Goal: Task Accomplishment & Management: Use online tool/utility

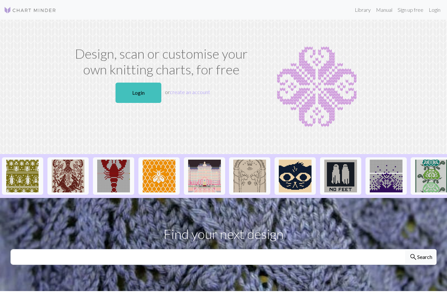
click at [148, 94] on link "Login" at bounding box center [139, 93] width 46 height 20
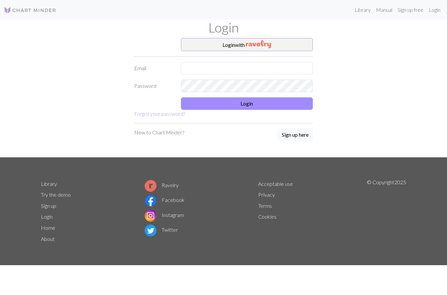
click at [280, 43] on button "Login with" at bounding box center [247, 44] width 132 height 13
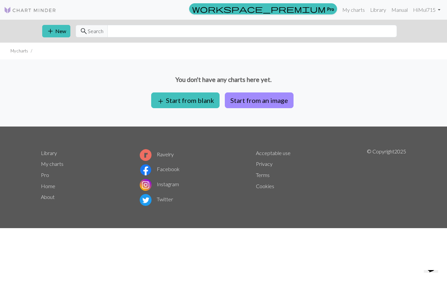
click at [205, 97] on button "add Start from blank" at bounding box center [185, 100] width 68 height 16
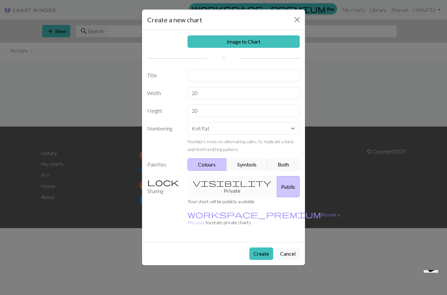
click at [260, 247] on button "Create" at bounding box center [262, 253] width 24 height 12
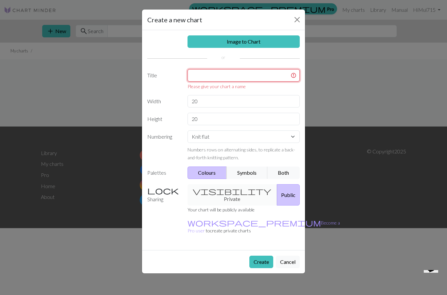
click at [261, 73] on input "text" at bounding box center [244, 75] width 113 height 12
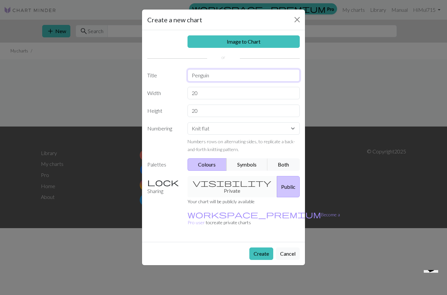
type input "Penguin"
click at [254, 247] on button "Create" at bounding box center [262, 253] width 24 height 12
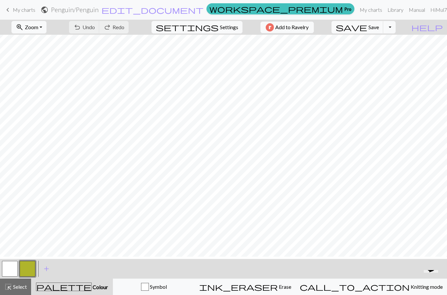
scroll to position [14, 0]
click at [29, 270] on button "button" at bounding box center [28, 269] width 16 height 16
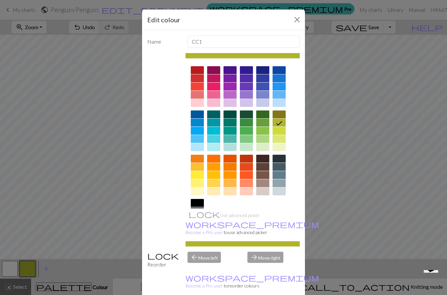
click at [215, 168] on div at bounding box center [213, 167] width 13 height 8
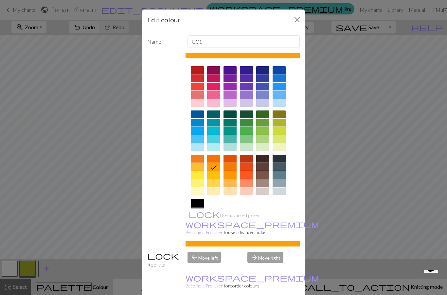
click at [21, 220] on div "Edit colour Name CC1 Use advanced picker workspace_premium Become a Pro user to…" at bounding box center [223, 147] width 447 height 295
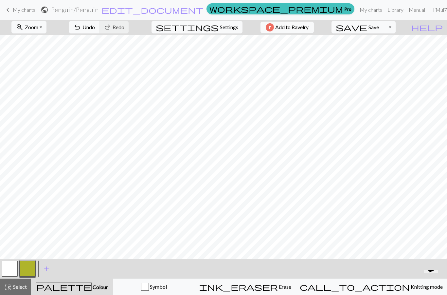
click at [31, 271] on button "button" at bounding box center [28, 269] width 16 height 16
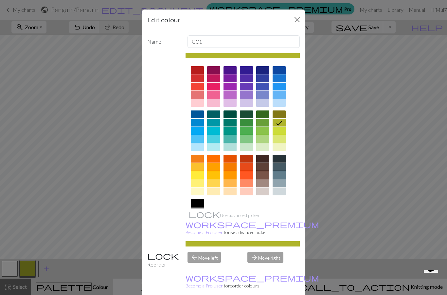
click at [234, 170] on div at bounding box center [230, 167] width 13 height 8
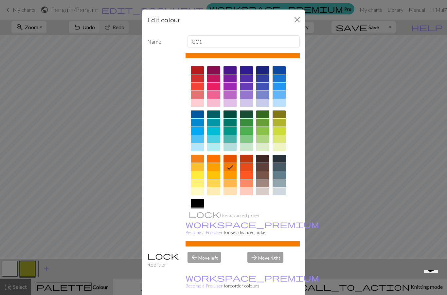
click at [233, 246] on div at bounding box center [243, 243] width 115 height 5
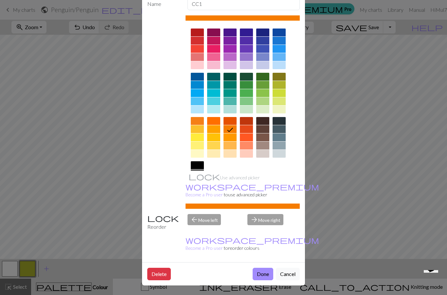
scroll to position [43, 0]
click at [264, 275] on button "Done" at bounding box center [263, 274] width 21 height 12
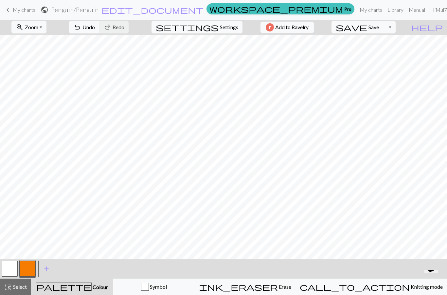
click at [49, 267] on span "add" at bounding box center [47, 268] width 8 height 9
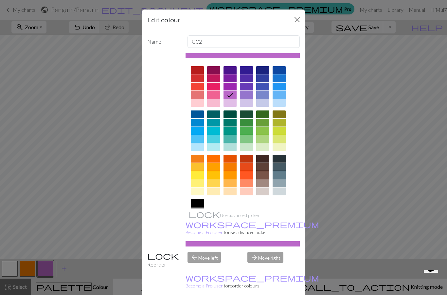
click at [199, 200] on div at bounding box center [197, 203] width 13 height 8
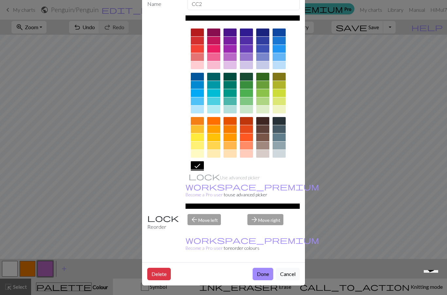
click at [265, 273] on button "Done" at bounding box center [263, 274] width 21 height 12
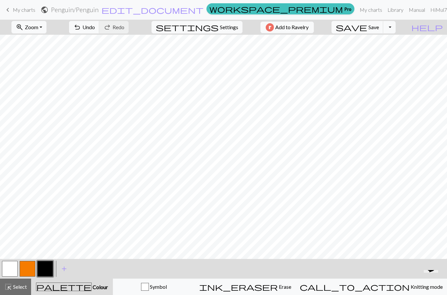
click at [183, 283] on div "Symbol" at bounding box center [154, 287] width 74 height 8
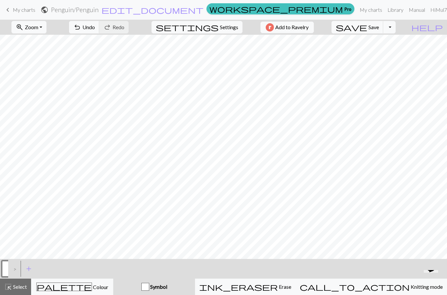
click at [106, 282] on div "palette Colour Colour" at bounding box center [72, 286] width 74 height 9
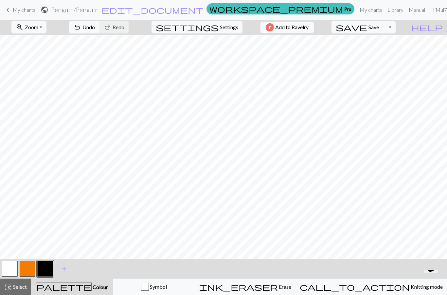
click at [13, 265] on button "button" at bounding box center [10, 269] width 16 height 16
click at [53, 266] on button "button" at bounding box center [45, 269] width 16 height 16
click at [60, 265] on span "add" at bounding box center [64, 268] width 8 height 9
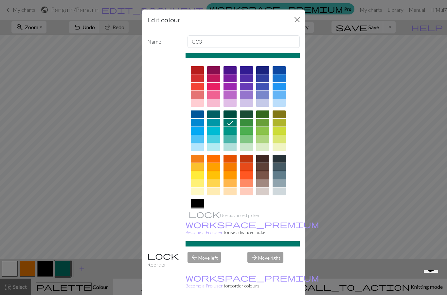
click at [416, 132] on div "Edit colour Name CC3 Use advanced picker workspace_premium Become a Pro user to…" at bounding box center [223, 147] width 447 height 295
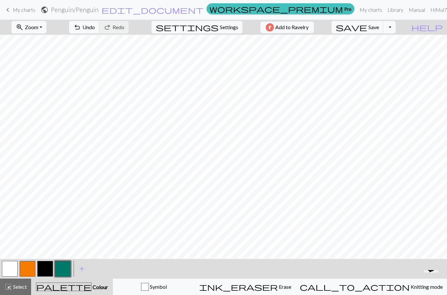
scroll to position [0, 0]
click at [67, 270] on button "button" at bounding box center [63, 269] width 16 height 16
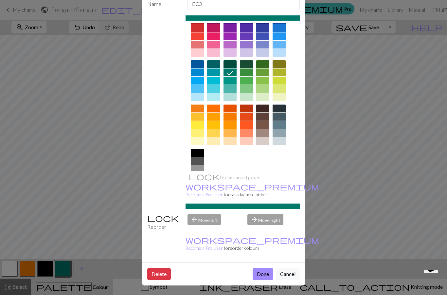
scroll to position [43, 0]
click at [259, 274] on button "Done" at bounding box center [263, 274] width 21 height 12
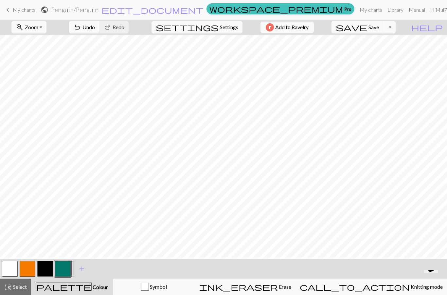
click at [14, 271] on button "button" at bounding box center [10, 269] width 16 height 16
click at [28, 270] on button "button" at bounding box center [28, 269] width 16 height 16
click at [15, 268] on button "button" at bounding box center [10, 269] width 16 height 16
click at [70, 264] on button "button" at bounding box center [63, 269] width 16 height 16
click at [30, 267] on button "button" at bounding box center [28, 269] width 16 height 16
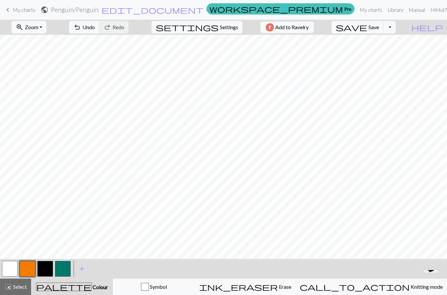
click at [9, 272] on button "button" at bounding box center [10, 269] width 16 height 16
click at [50, 269] on button "button" at bounding box center [45, 269] width 16 height 16
click at [13, 265] on button "button" at bounding box center [10, 269] width 16 height 16
click at [51, 271] on button "button" at bounding box center [45, 269] width 16 height 16
click at [65, 265] on button "button" at bounding box center [63, 269] width 16 height 16
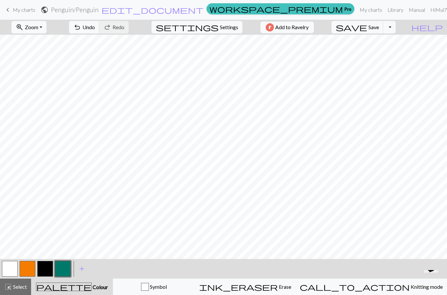
click at [47, 264] on button "button" at bounding box center [45, 269] width 16 height 16
click at [13, 262] on button "button" at bounding box center [10, 269] width 16 height 16
click at [45, 268] on button "button" at bounding box center [45, 269] width 16 height 16
click at [62, 265] on button "button" at bounding box center [63, 269] width 16 height 16
click at [50, 266] on button "button" at bounding box center [45, 269] width 16 height 16
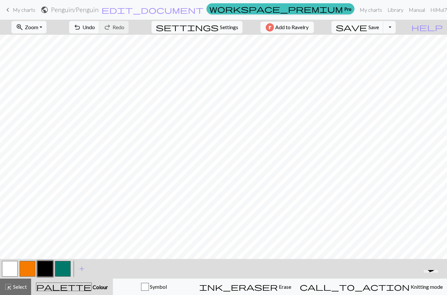
click at [34, 265] on button "button" at bounding box center [28, 269] width 16 height 16
click at [12, 271] on button "button" at bounding box center [10, 269] width 16 height 16
click at [66, 270] on button "button" at bounding box center [63, 269] width 16 height 16
click at [48, 264] on button "button" at bounding box center [45, 269] width 16 height 16
click at [9, 267] on button "button" at bounding box center [10, 269] width 16 height 16
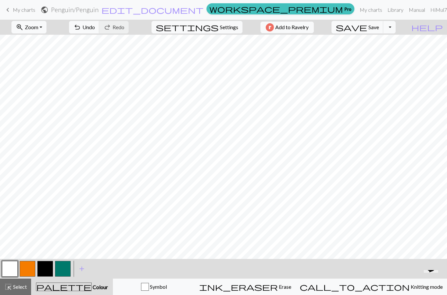
click at [47, 268] on button "button" at bounding box center [45, 269] width 16 height 16
click at [30, 269] on button "button" at bounding box center [28, 269] width 16 height 16
click at [13, 269] on button "button" at bounding box center [10, 269] width 16 height 16
click at [50, 269] on button "button" at bounding box center [45, 269] width 16 height 16
click at [379, 24] on span "Save" at bounding box center [374, 27] width 10 height 6
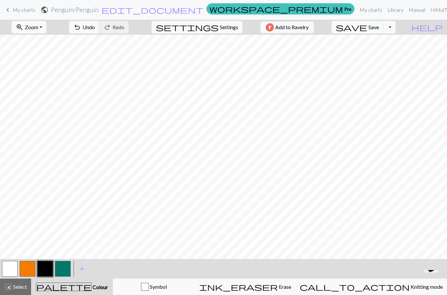
click at [381, 27] on button "save Save Save" at bounding box center [358, 27] width 52 height 12
